Goal: Task Accomplishment & Management: Manage account settings

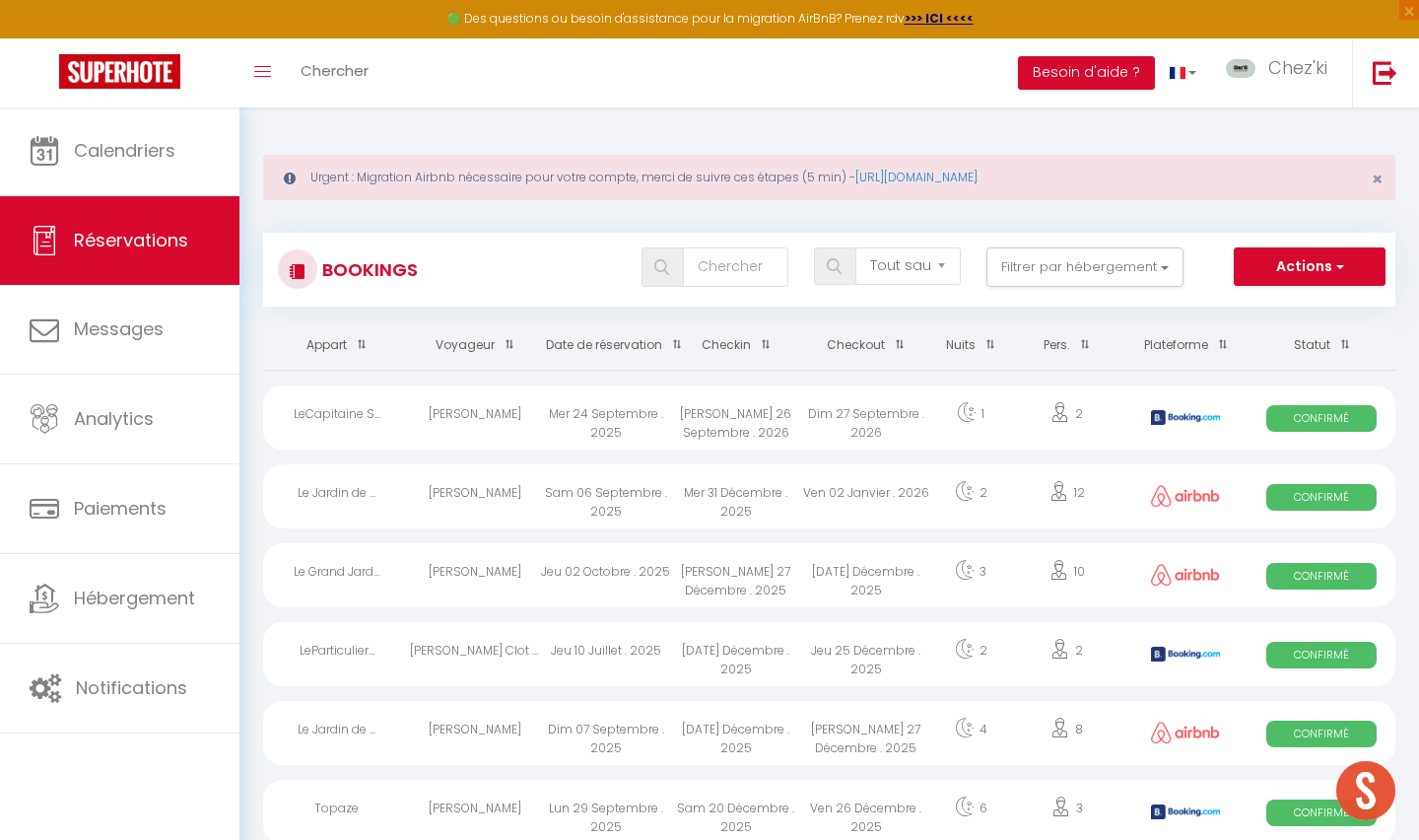
click at [173, 247] on span "Réservations" at bounding box center [131, 240] width 114 height 25
select select "cancelled"
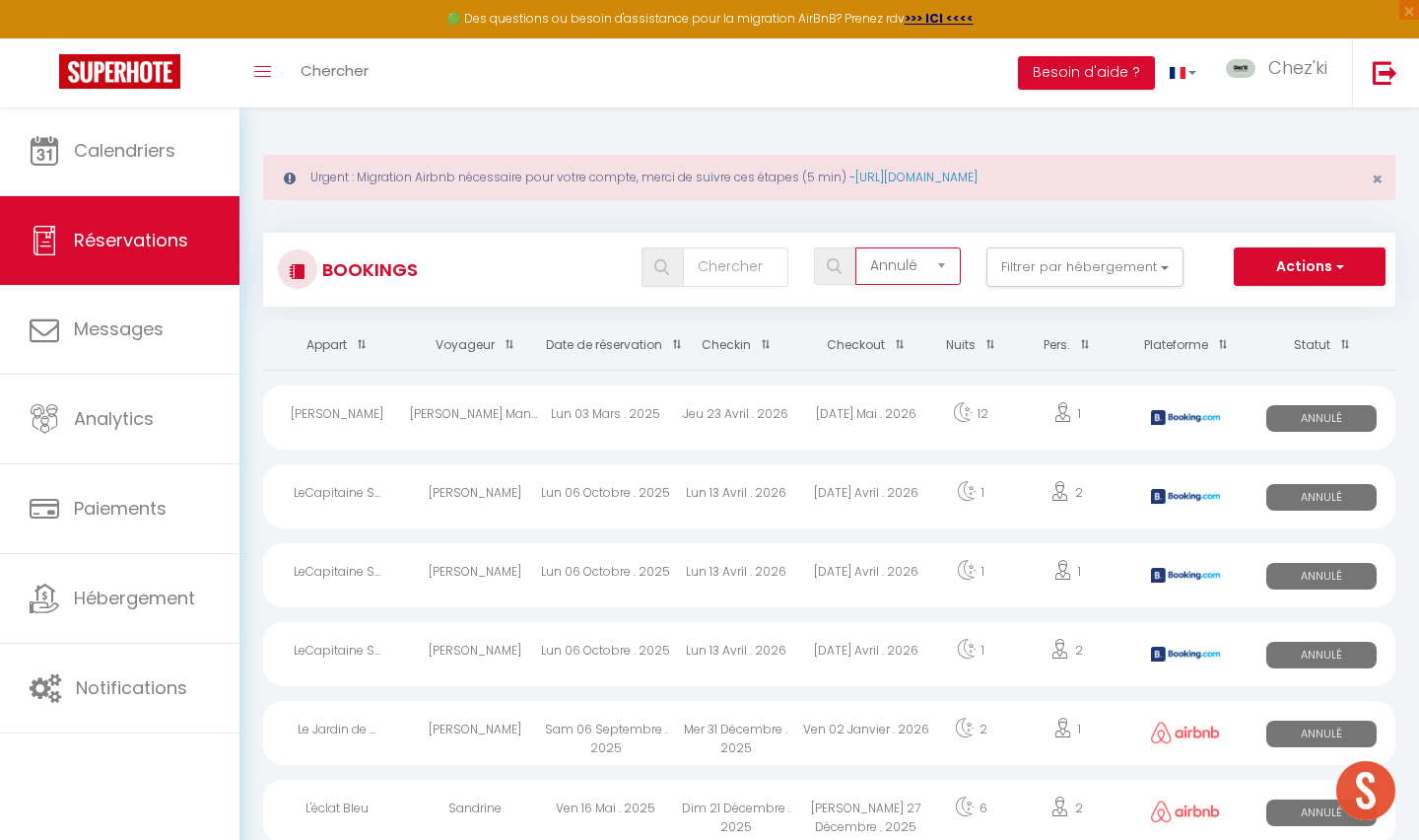
click at [729, 255] on input "text" at bounding box center [735, 266] width 105 height 39
click at [724, 268] on input "text" at bounding box center [735, 266] width 105 height 39
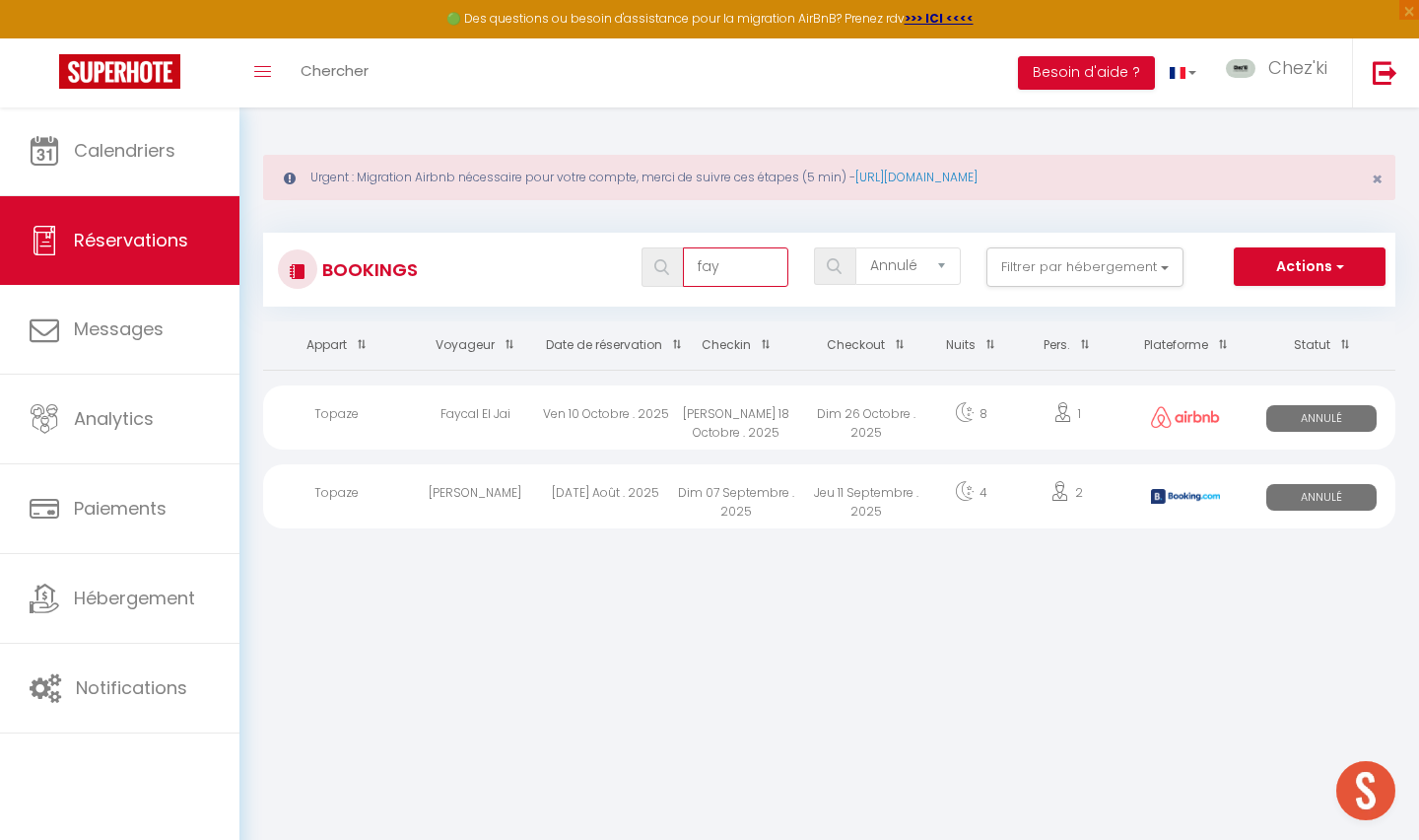
type input "fay"
click at [630, 416] on div "Ven 10 Octobre . 2025" at bounding box center [606, 417] width 130 height 64
select select "KO"
select select "1"
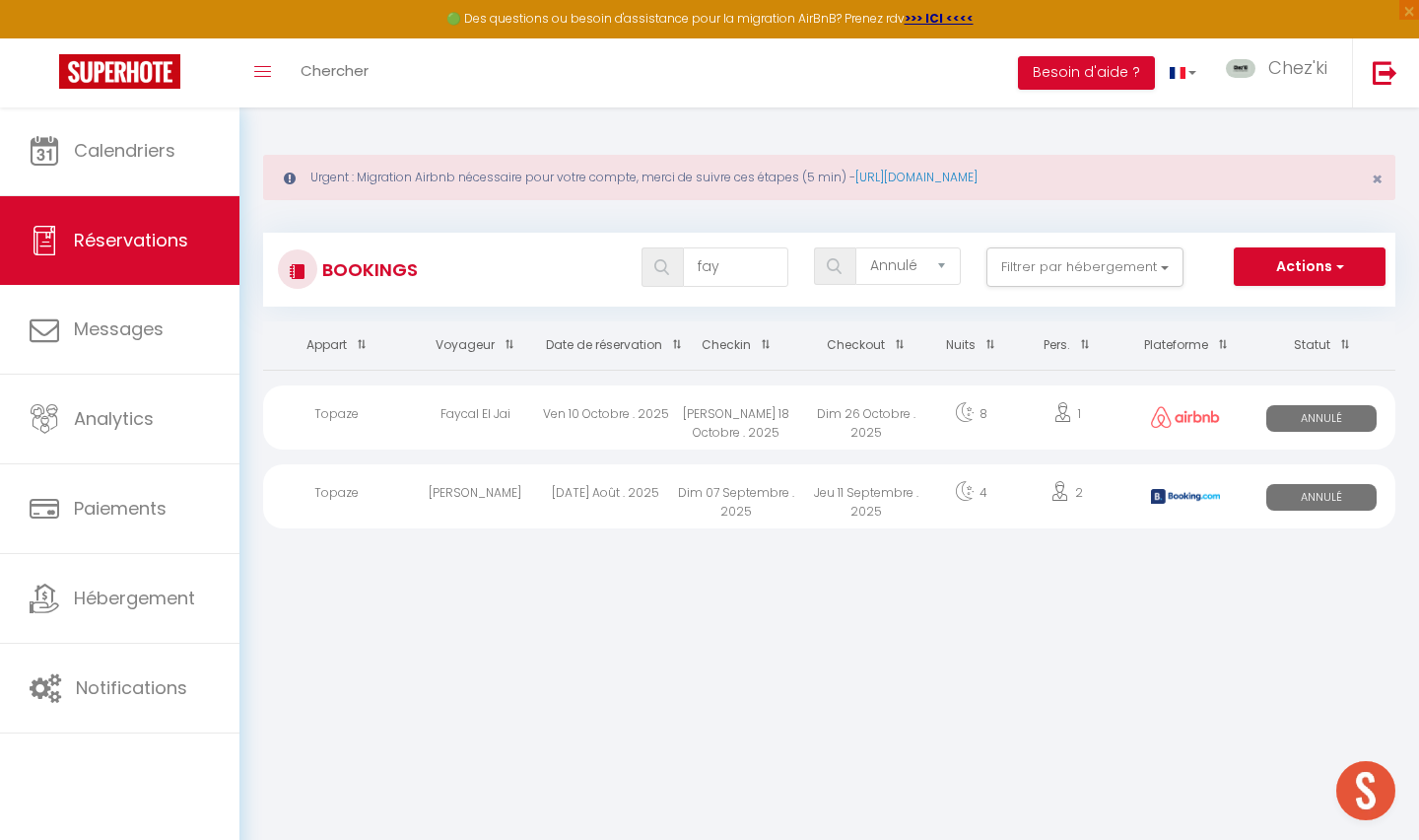
select select "0"
select select "1"
select select
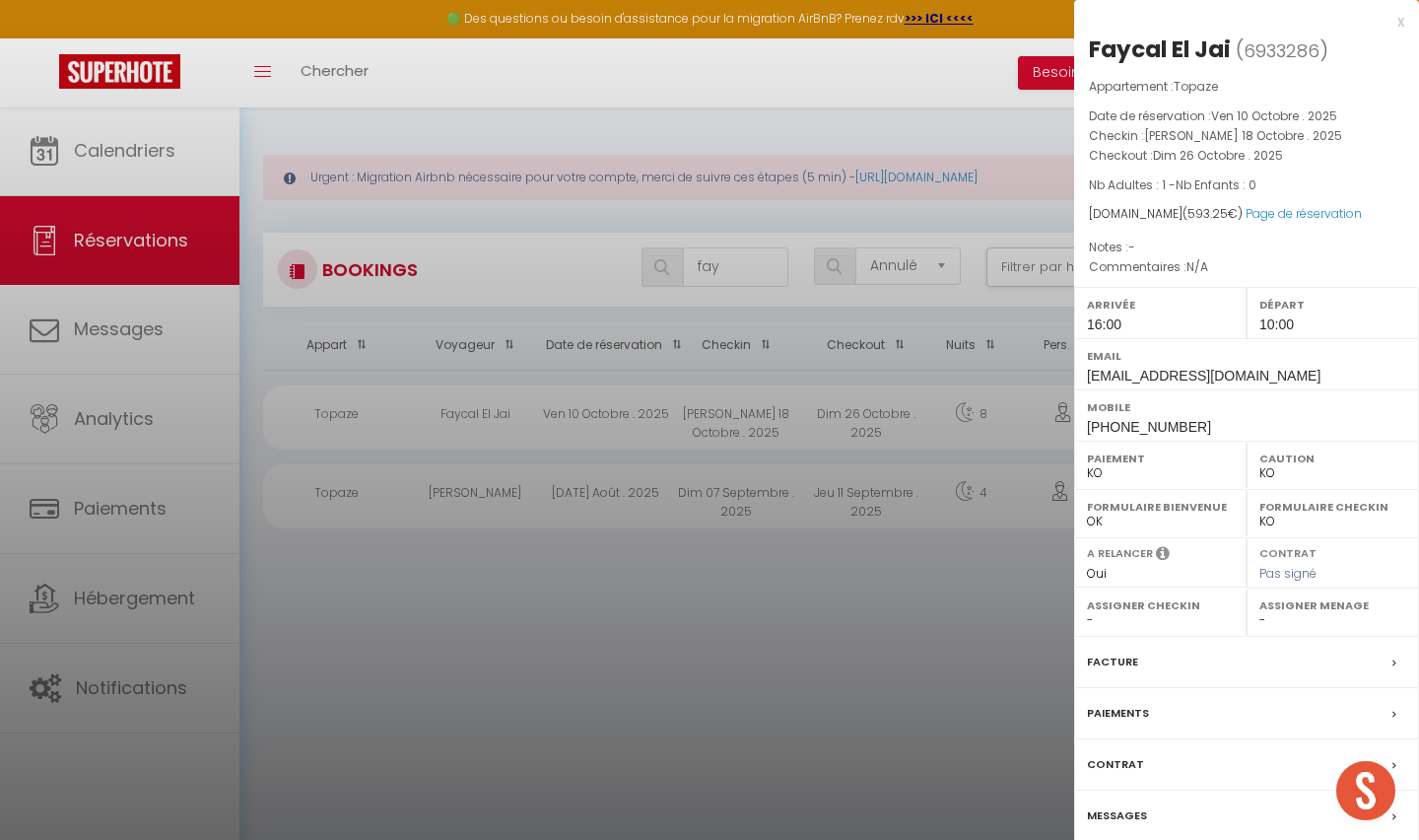
select select "22044"
select select "53175"
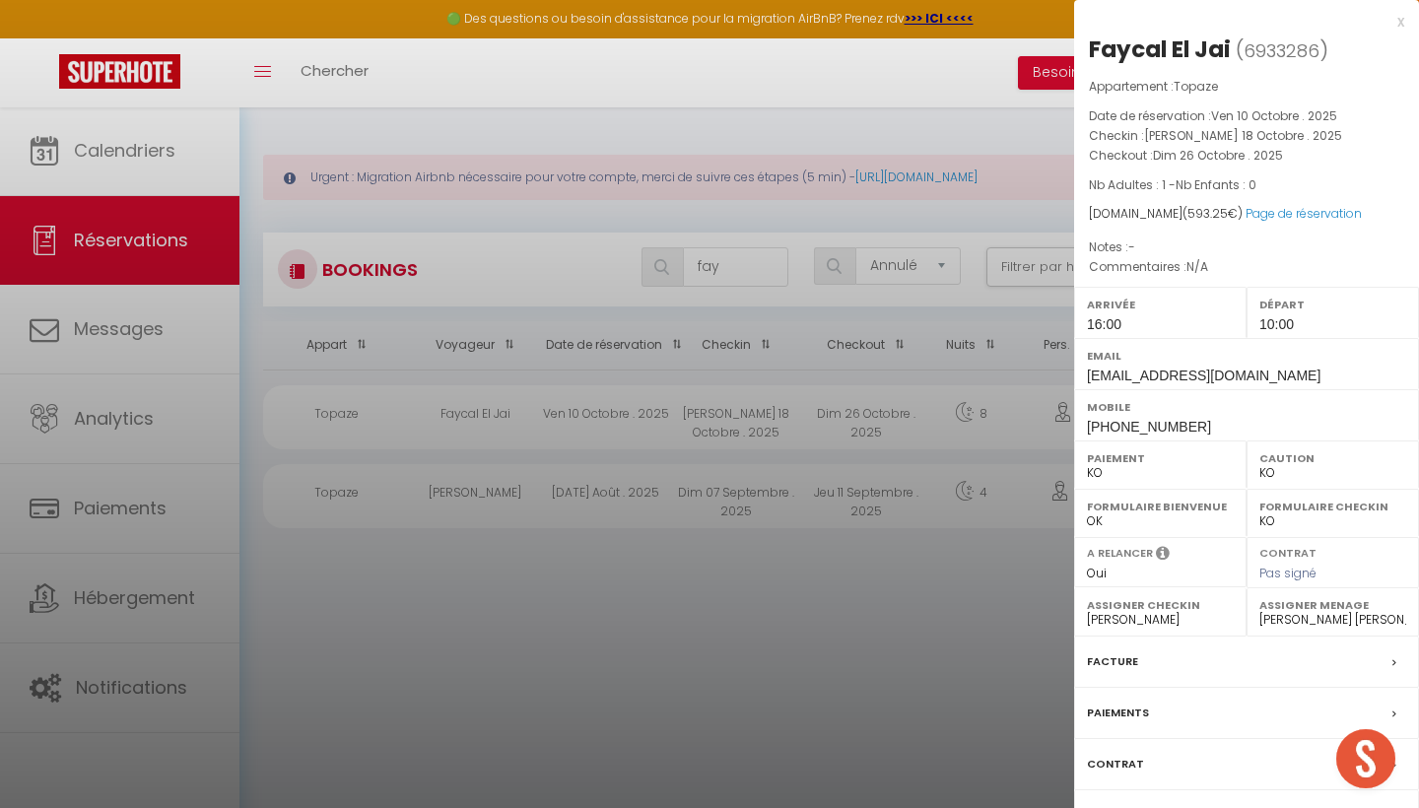
click at [410, 108] on div at bounding box center [709, 404] width 1419 height 808
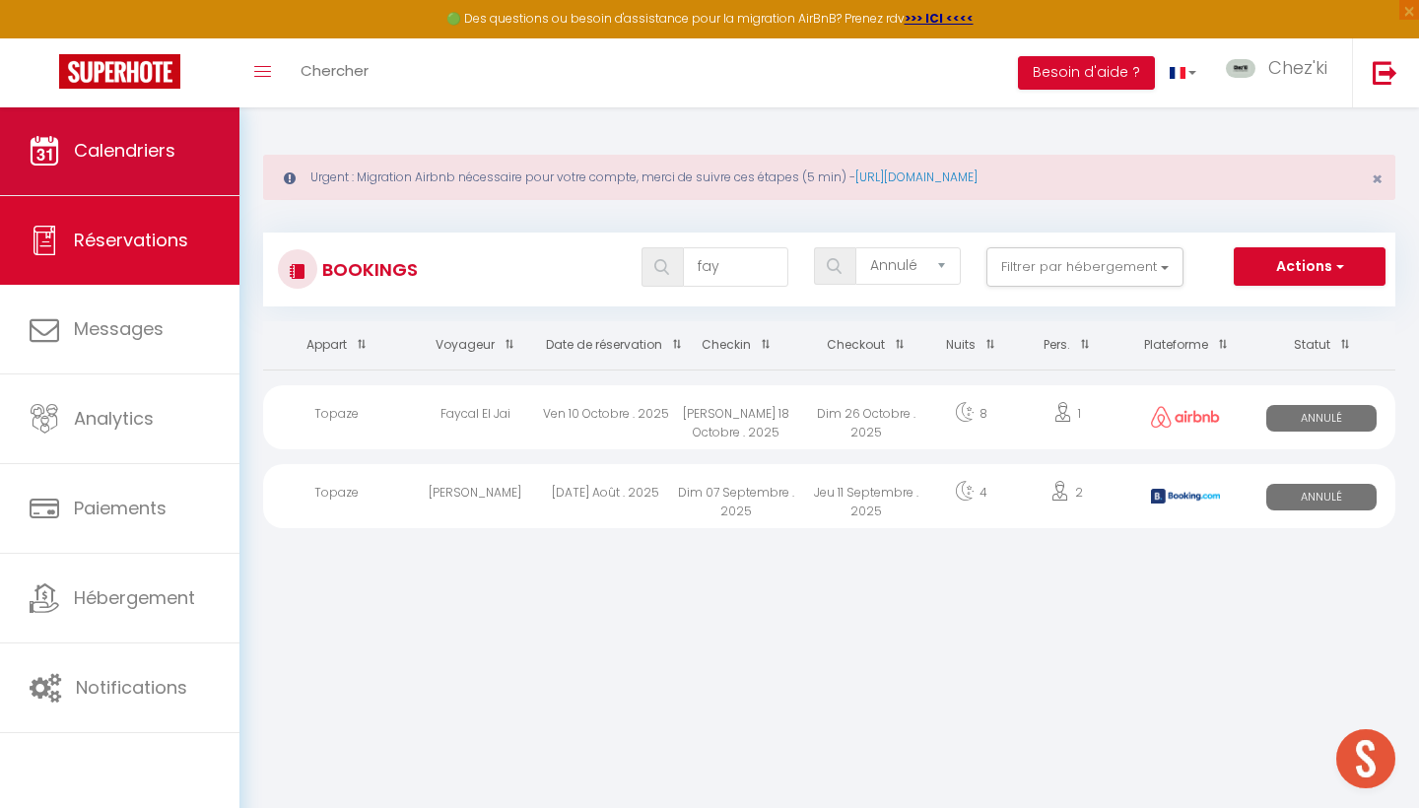
click at [198, 144] on link "Calendriers" at bounding box center [119, 150] width 239 height 89
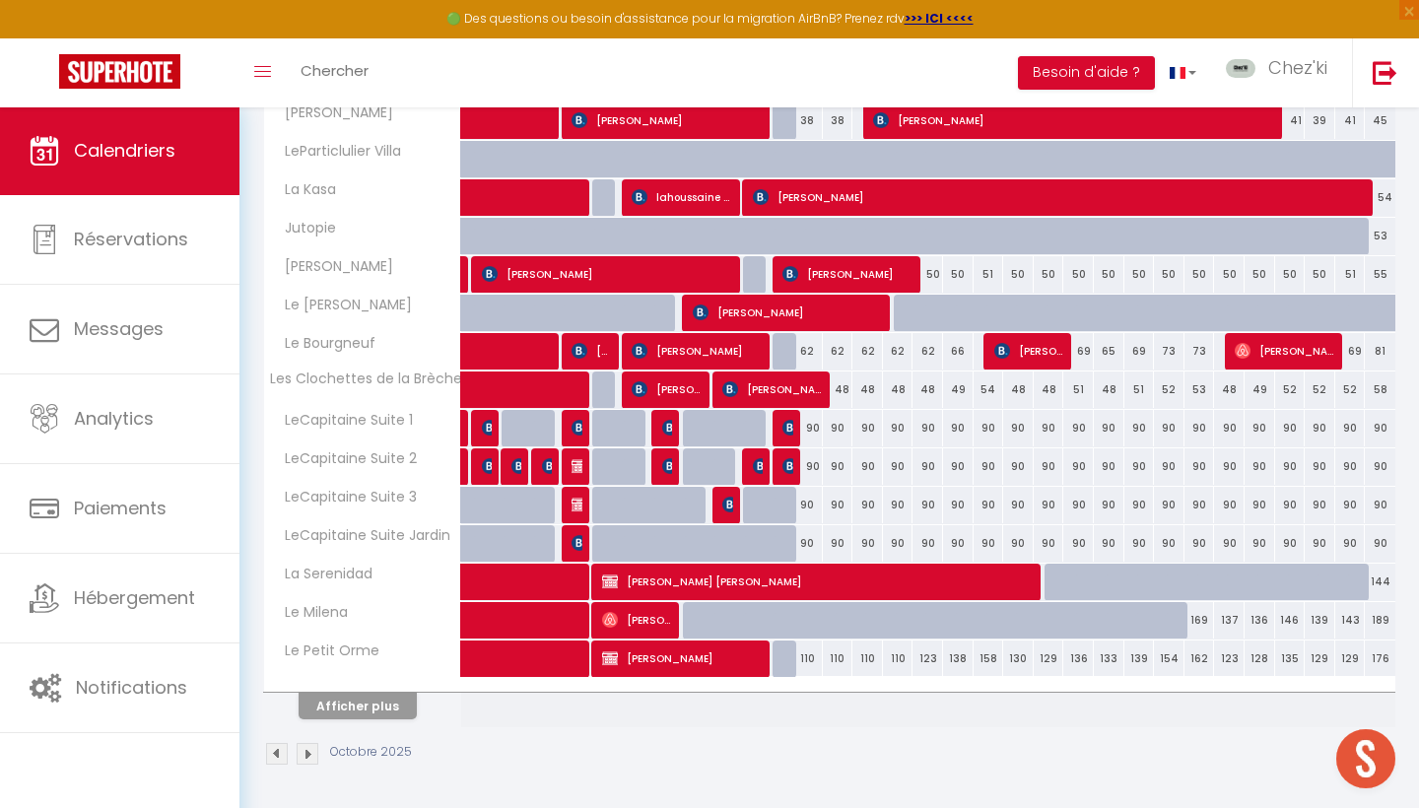
scroll to position [621, 0]
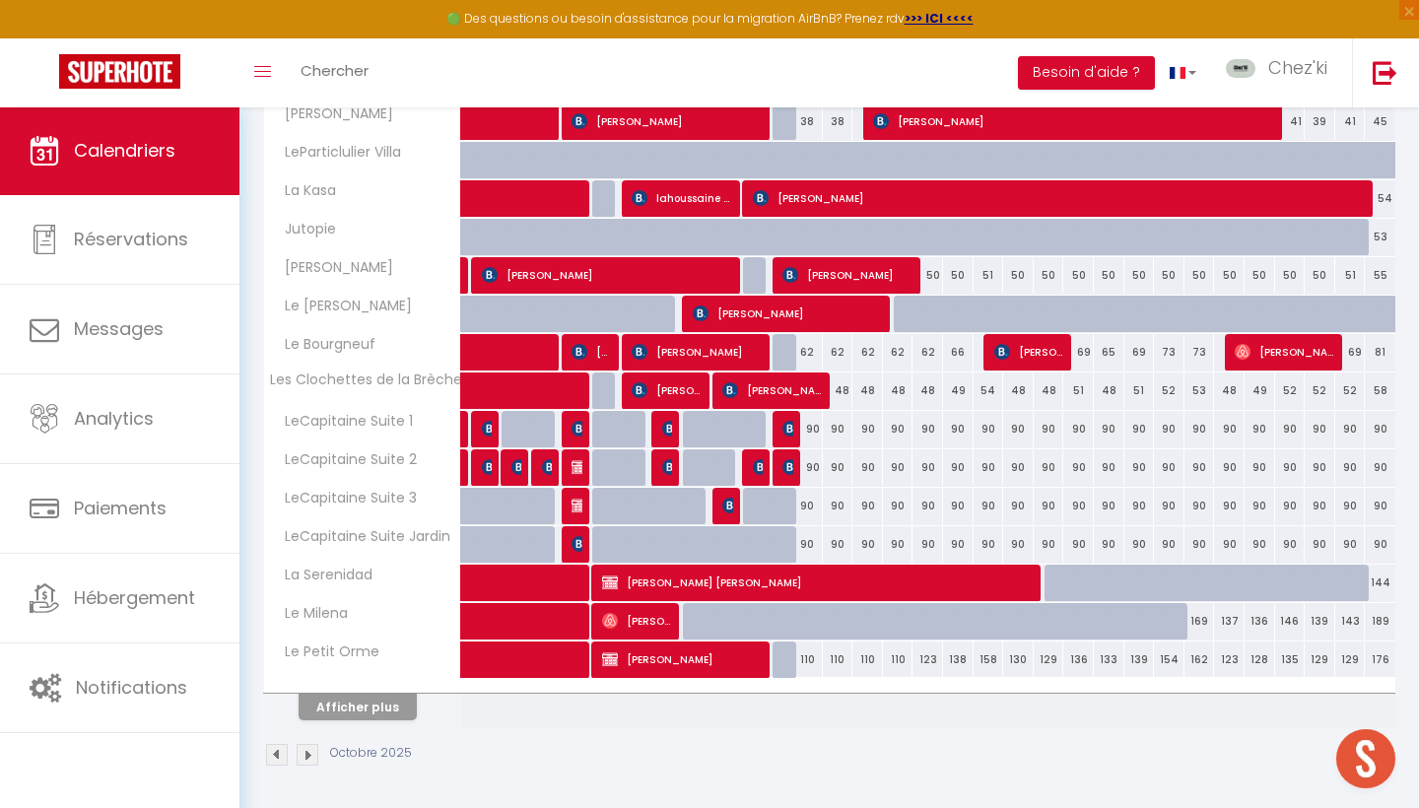
click at [713, 668] on span "[PERSON_NAME]" at bounding box center [683, 659] width 163 height 37
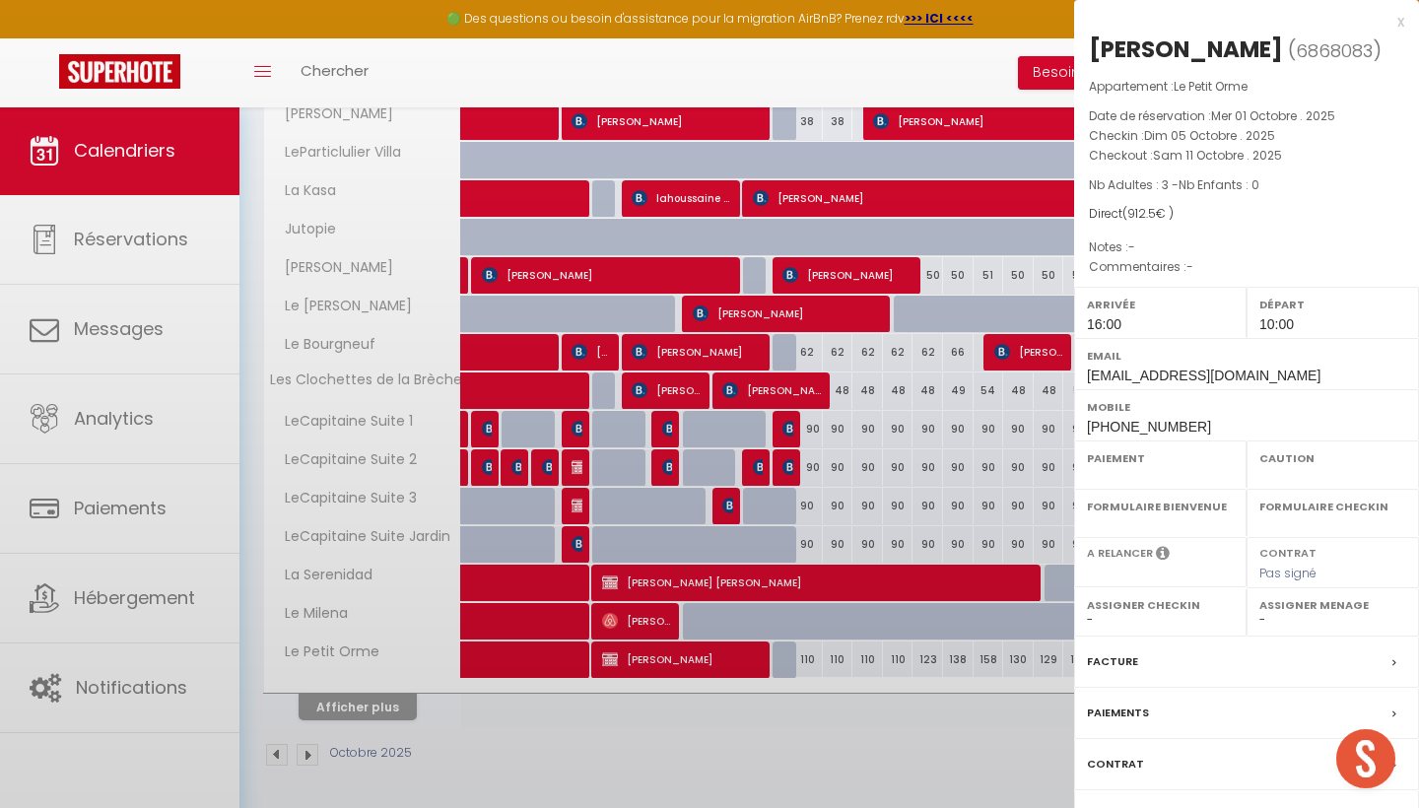
select select "OK"
select select "KO"
select select "0"
select select "1"
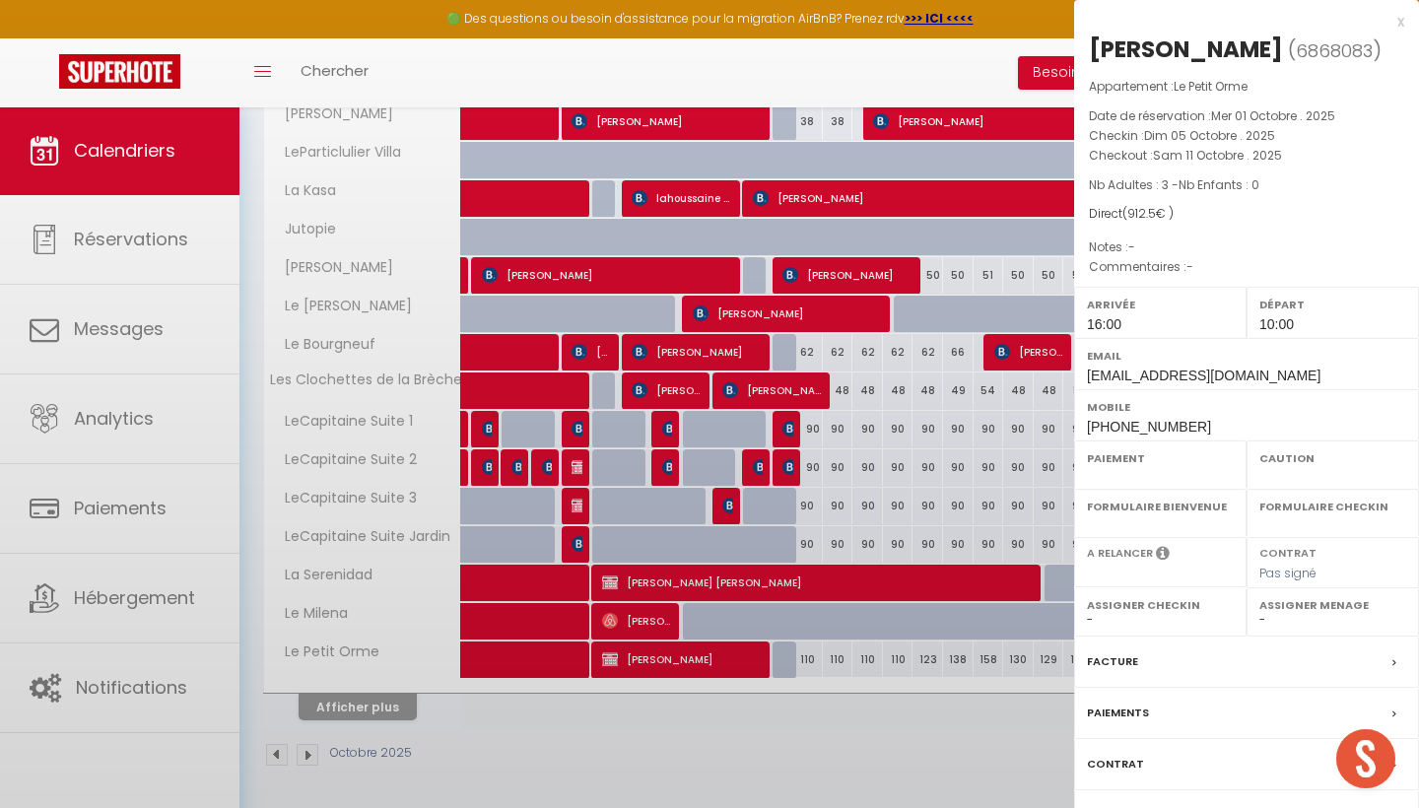
select select
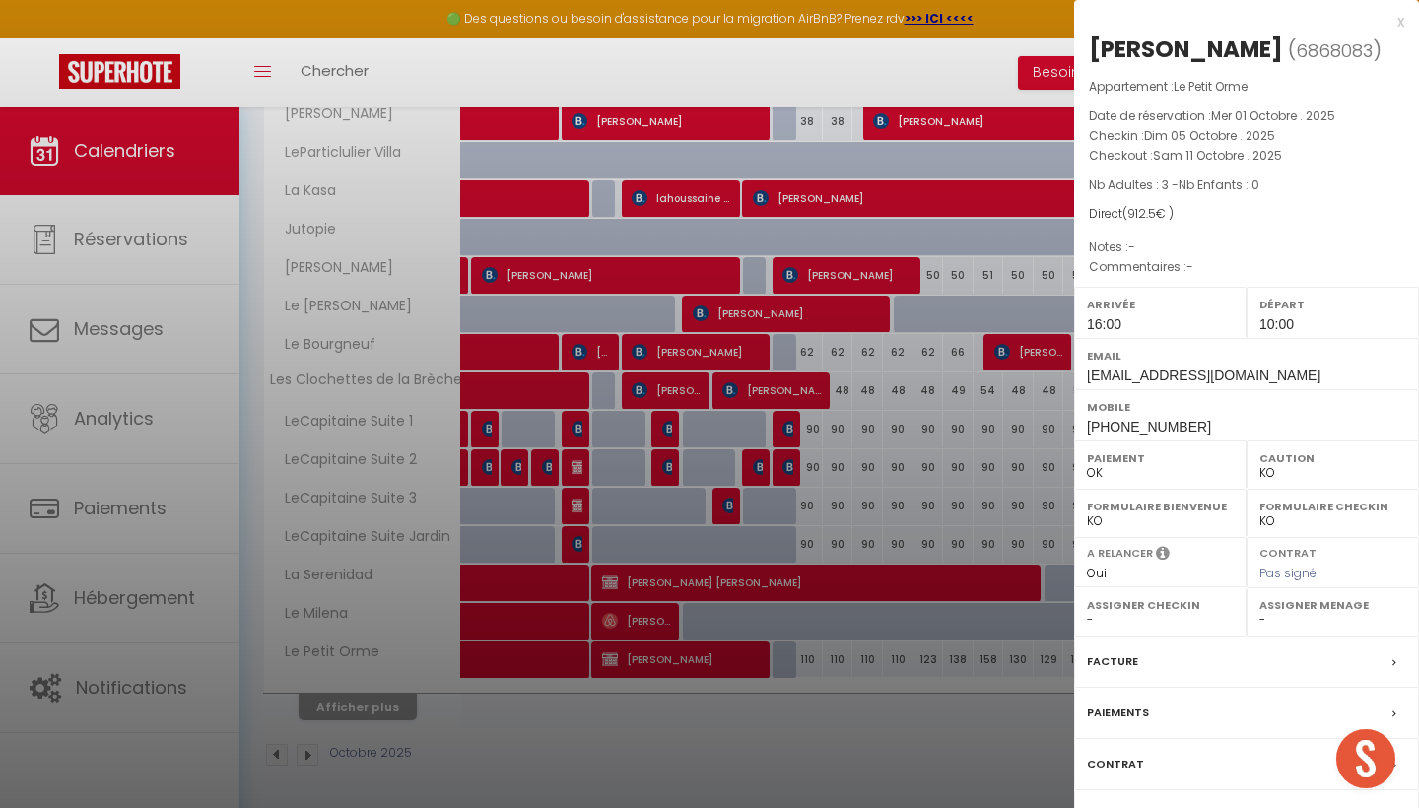
select select "22044"
select select "53175"
